Goal: Transaction & Acquisition: Purchase product/service

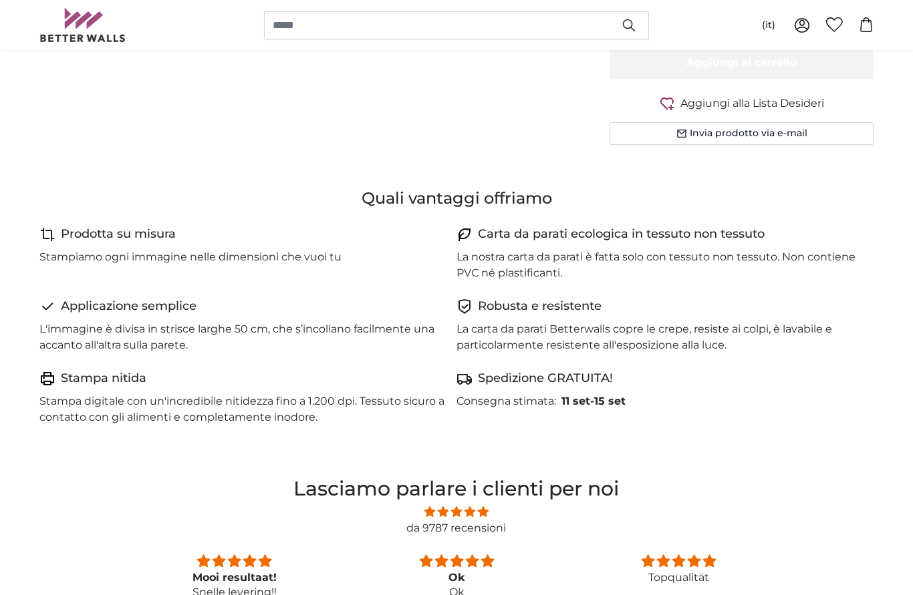
scroll to position [683, 0]
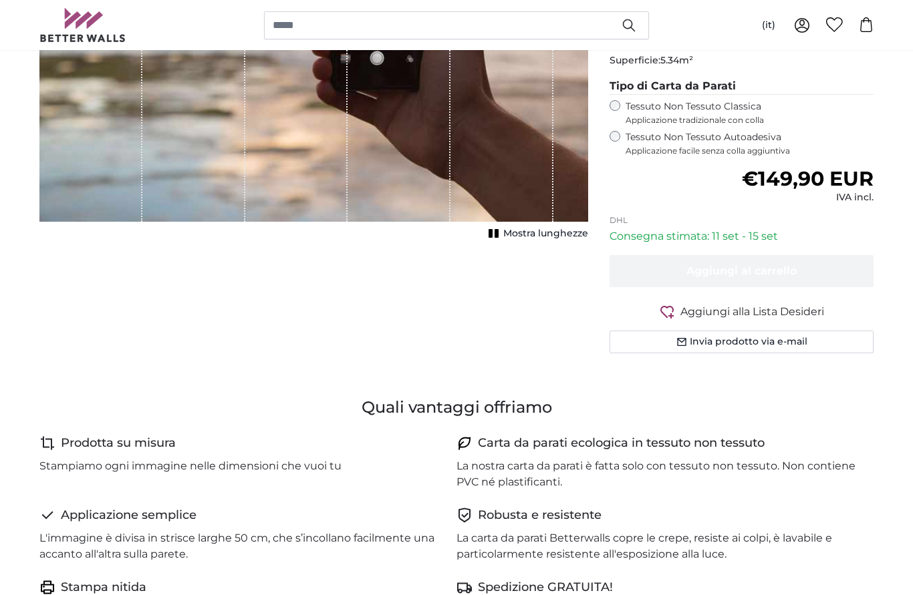
click at [625, 140] on label "Tessuto Non Tessuto Autoadesiva Applicazione facile senza colla aggiuntiva" at bounding box center [749, 144] width 248 height 25
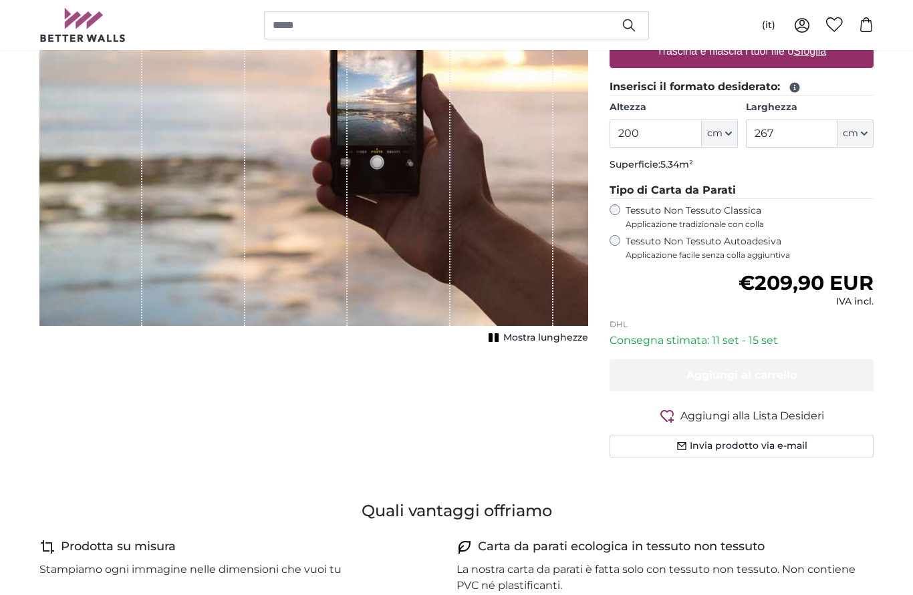
scroll to position [257, 0]
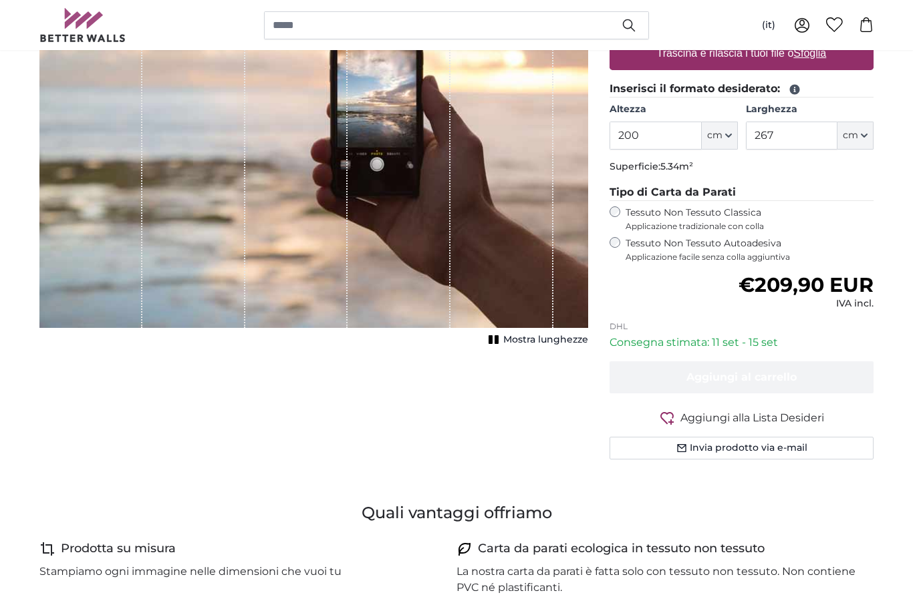
click at [730, 133] on icon "button" at bounding box center [728, 135] width 7 height 7
click at [727, 166] on link "Centimeter (cm)" at bounding box center [720, 171] width 118 height 24
click at [650, 134] on input "200" at bounding box center [655, 136] width 92 height 28
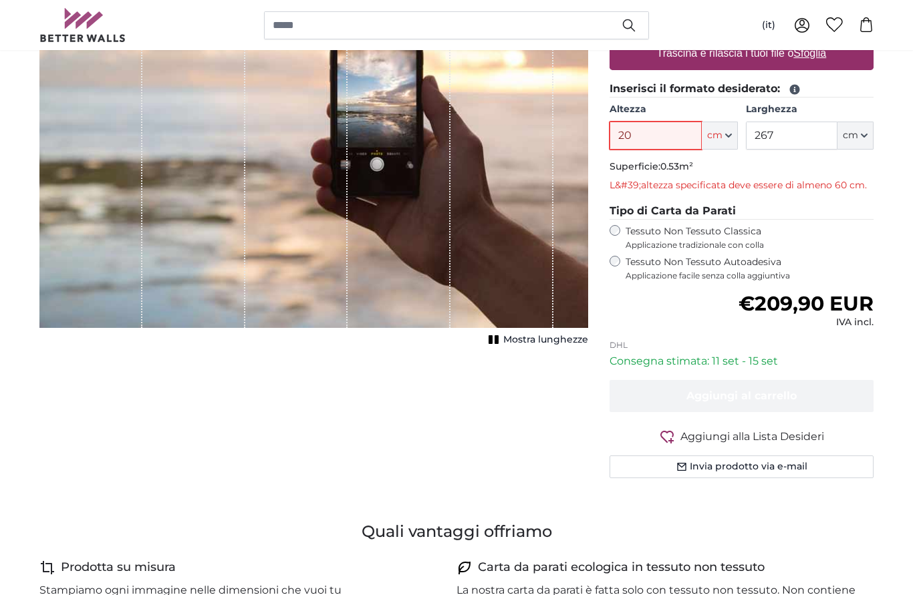
type input "20"
click at [855, 137] on span "cm" at bounding box center [849, 135] width 15 height 13
click at [787, 135] on input "267" at bounding box center [792, 136] width 92 height 28
type input "260"
click at [647, 134] on input "20" at bounding box center [655, 136] width 92 height 28
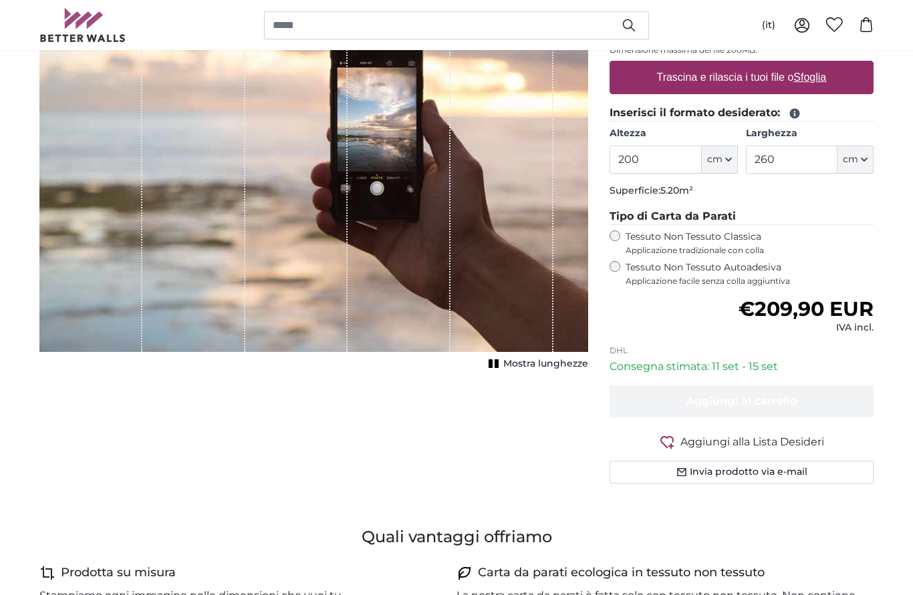
scroll to position [230, 0]
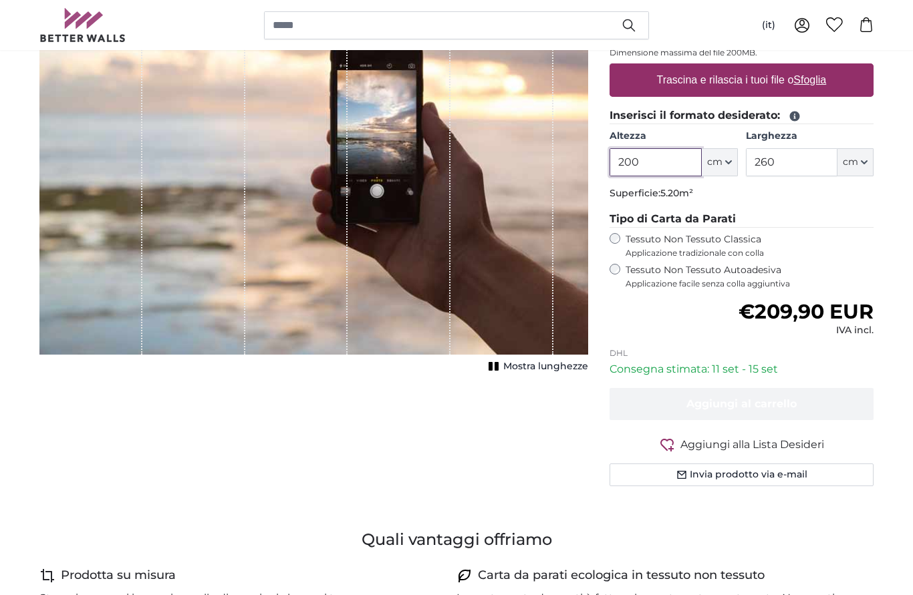
type input "200"
click at [763, 272] on label "Tessuto Non Tessuto Autoadesiva Applicazione facile senza colla aggiuntiva" at bounding box center [749, 276] width 248 height 25
click at [840, 281] on span "Applicazione facile senza colla aggiuntiva" at bounding box center [749, 284] width 248 height 11
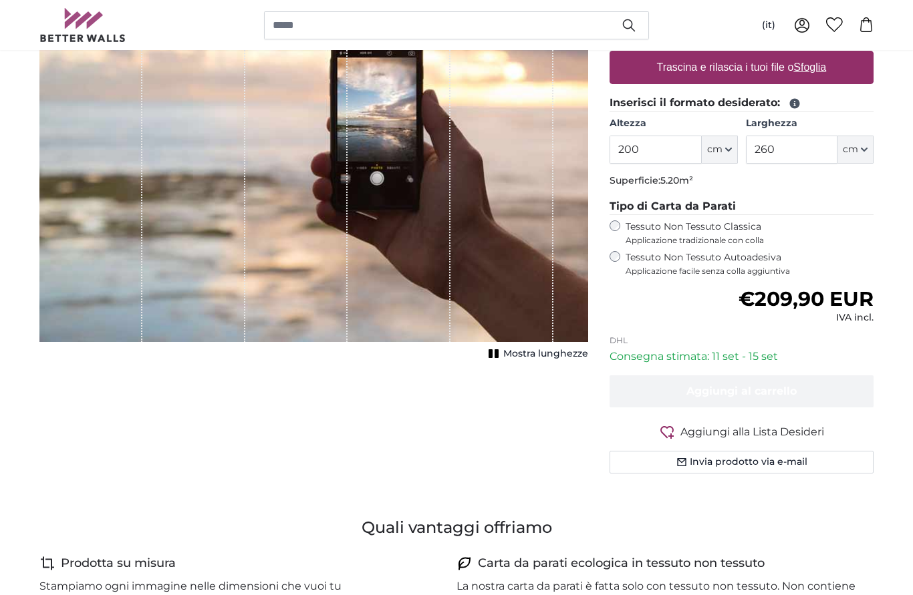
scroll to position [180, 0]
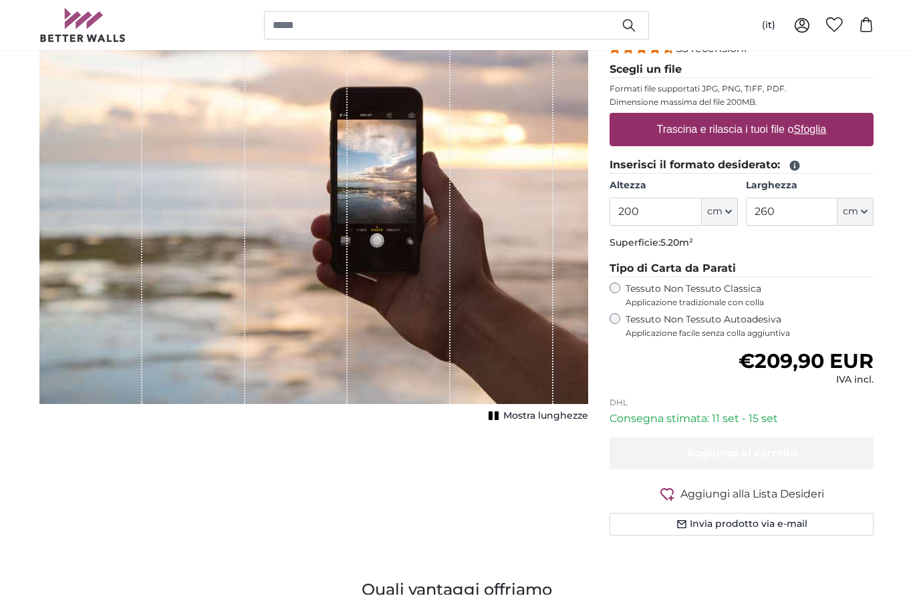
click at [544, 308] on div "1 of 1" at bounding box center [501, 199] width 103 height 412
click at [819, 130] on u "Sfoglia" at bounding box center [810, 129] width 33 height 11
click at [819, 118] on input "Trascina e rilascia i tuoi file o Sfoglia" at bounding box center [741, 116] width 264 height 4
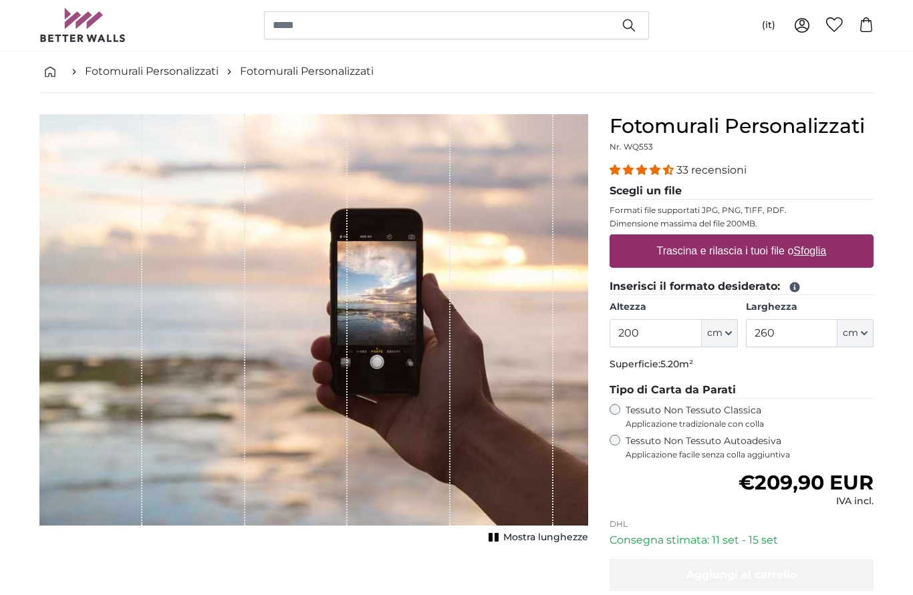
scroll to position [55, 0]
